Goal: Task Accomplishment & Management: Manage account settings

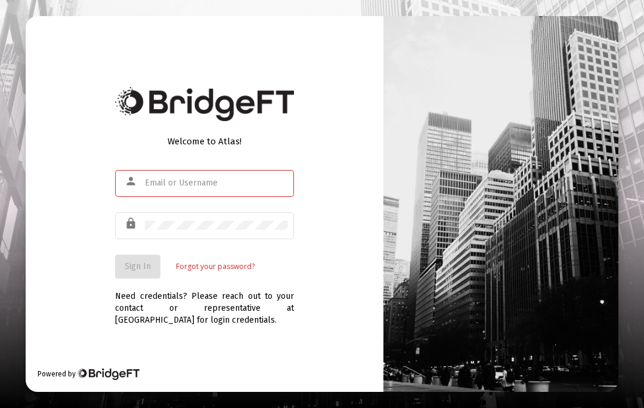
scroll to position [52, 0]
click at [153, 178] on input "text" at bounding box center [216, 183] width 143 height 10
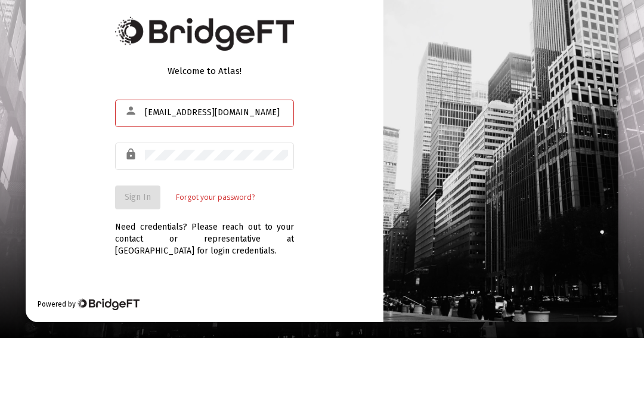
type input "[EMAIL_ADDRESS][DOMAIN_NAME]"
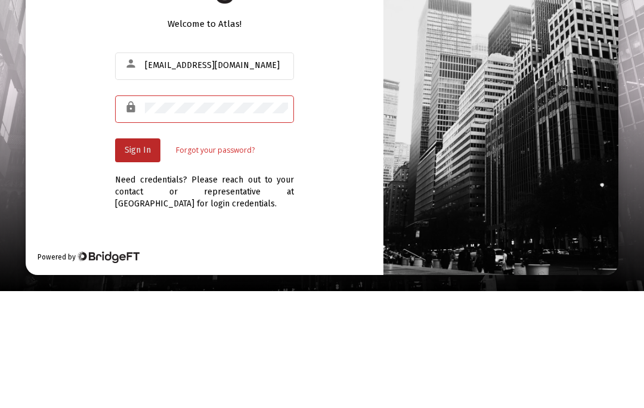
click at [125, 262] on span "Sign In" at bounding box center [138, 267] width 26 height 10
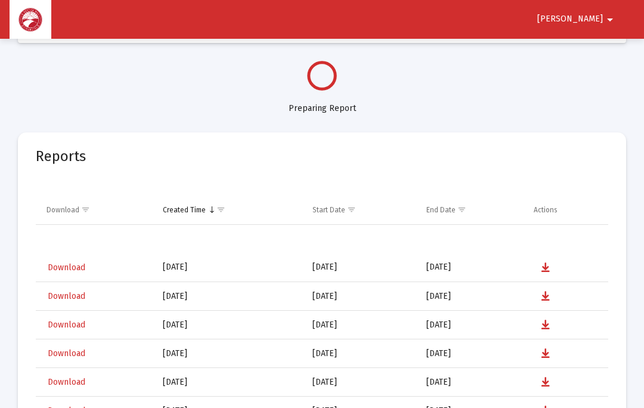
select select "View all"
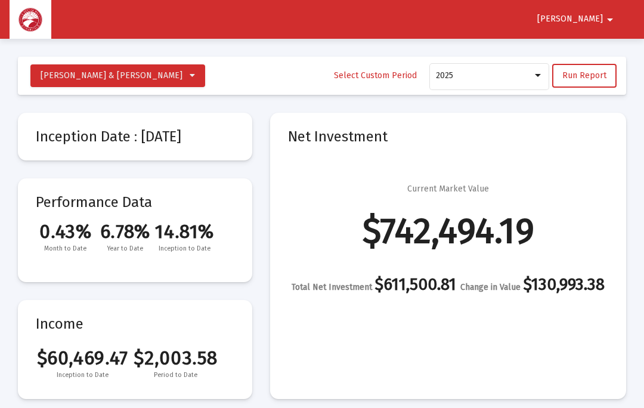
click at [601, 8] on button "[PERSON_NAME]" at bounding box center [577, 19] width 109 height 24
click at [615, 20] on div at bounding box center [322, 204] width 644 height 408
click at [606, 21] on mat-icon "arrow_drop_down" at bounding box center [610, 20] width 14 height 24
click at [601, 49] on button "Logout" at bounding box center [601, 50] width 67 height 29
